Goal: Information Seeking & Learning: Understand process/instructions

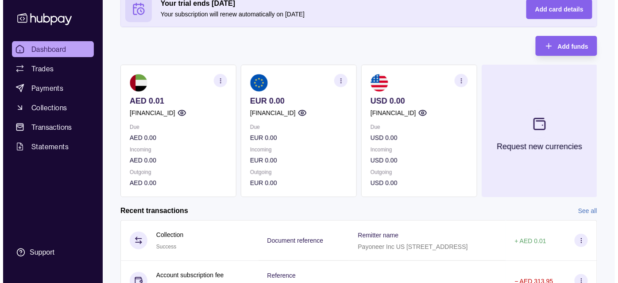
scroll to position [56, 0]
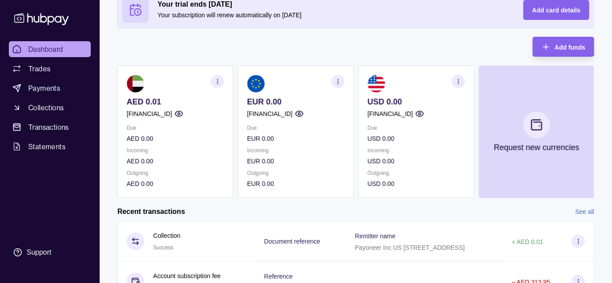
click at [337, 79] on circle "button" at bounding box center [337, 79] width 0 height 0
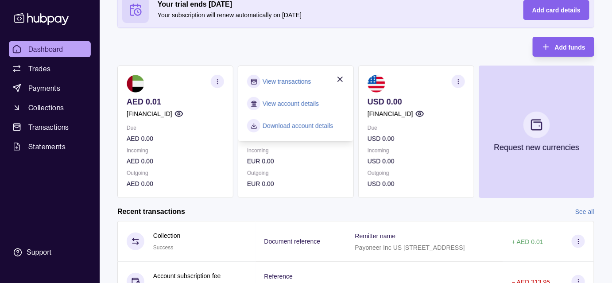
click at [314, 59] on div "Your trial ends [DATE] Your subscription will renew automatically on [DATE] Add…" at bounding box center [355, 95] width 477 height 206
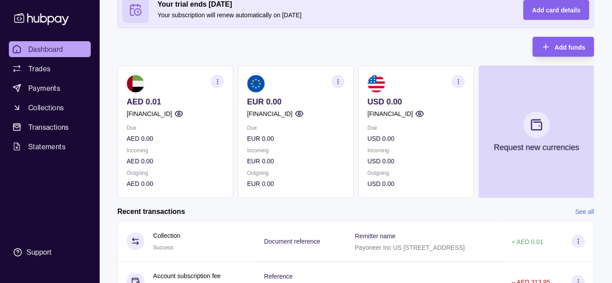
click at [304, 114] on icon "button" at bounding box center [299, 113] width 9 height 9
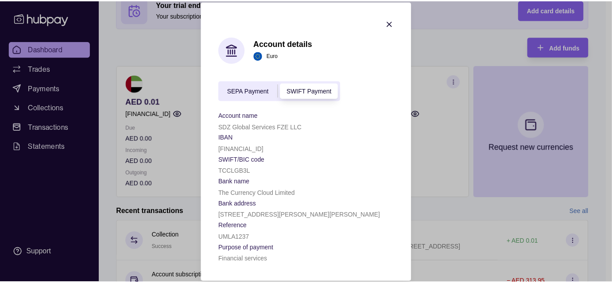
scroll to position [4, 0]
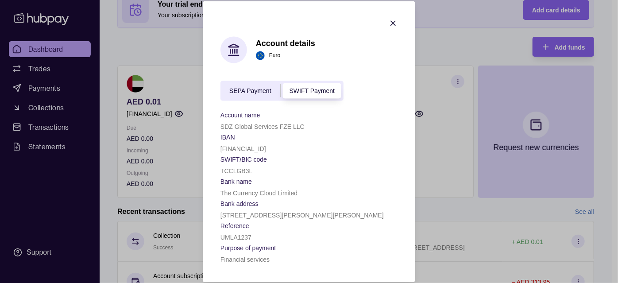
click at [261, 88] on span "SEPA Payment" at bounding box center [250, 91] width 42 height 7
click at [294, 88] on span "SWIFT Payment" at bounding box center [312, 91] width 45 height 7
click at [250, 88] on span "SEPA Payment" at bounding box center [250, 91] width 42 height 7
click at [304, 94] on div "SEPA Payment SWIFT Payment" at bounding box center [282, 91] width 123 height 20
click at [302, 89] on span "SWIFT Payment" at bounding box center [312, 91] width 45 height 7
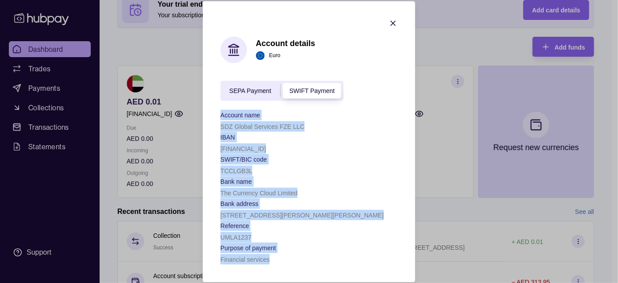
drag, startPoint x: 219, startPoint y: 108, endPoint x: 304, endPoint y: 256, distance: 170.4
click at [304, 256] on div "Account name SDZ Global Services FZE LLC IBAN [FINANCIAL_ID] SWIFT/BIC code [SW…" at bounding box center [309, 186] width 177 height 155
copy div "Account name SDZ Global Services FZE LLC IBAN [FINANCIAL_ID] SWIFT/BIC code [SW…"
click at [333, 126] on div "SDZ Global Services FZE LLC" at bounding box center [309, 126] width 177 height 11
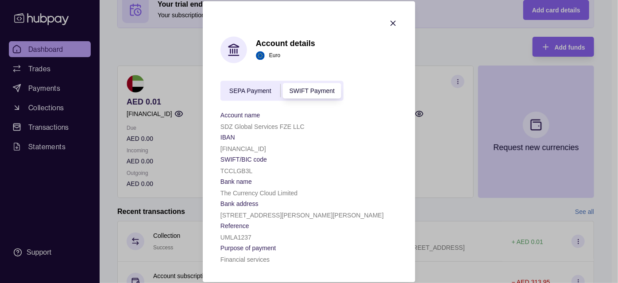
click at [389, 22] on icon "button" at bounding box center [393, 23] width 9 height 9
